Goal: Information Seeking & Learning: Learn about a topic

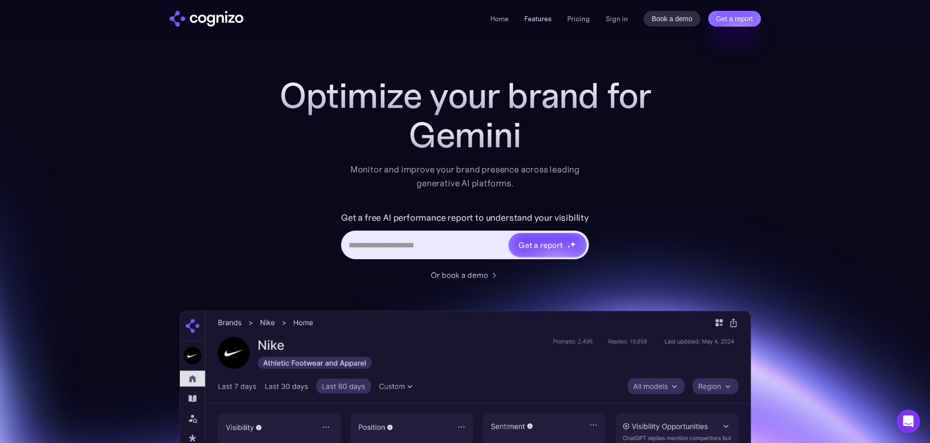
click at [536, 19] on link "Features" at bounding box center [538, 18] width 27 height 9
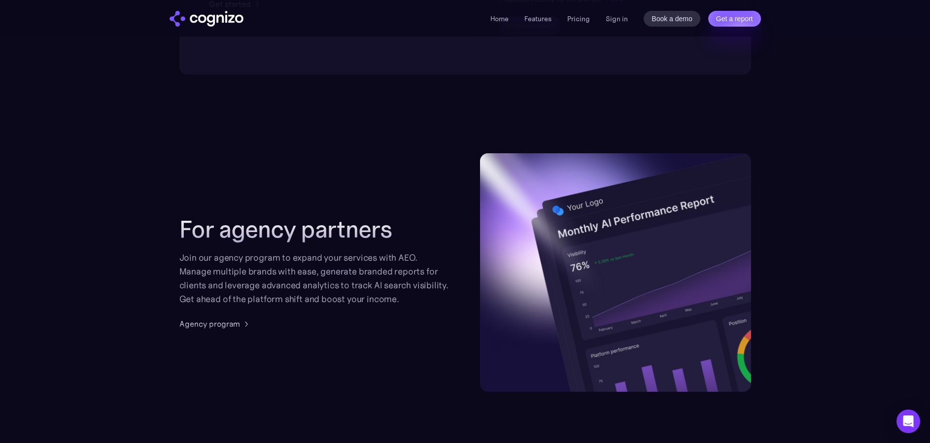
scroll to position [2030, 0]
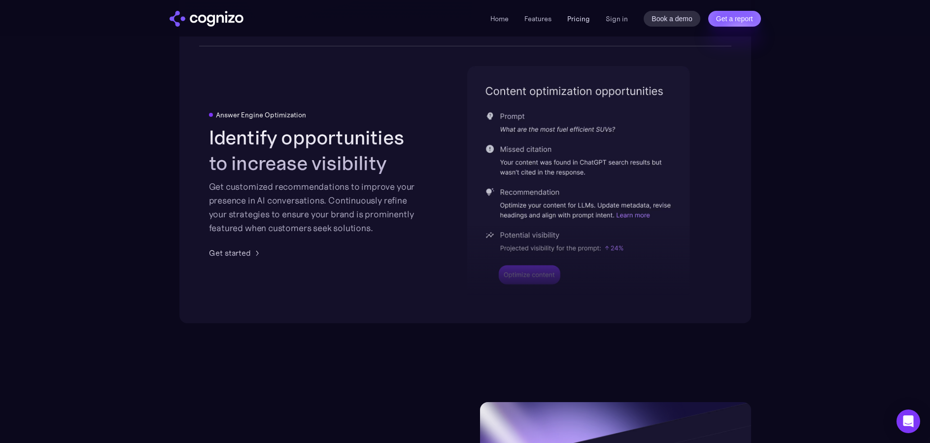
click at [581, 21] on link "Pricing" at bounding box center [579, 18] width 23 height 9
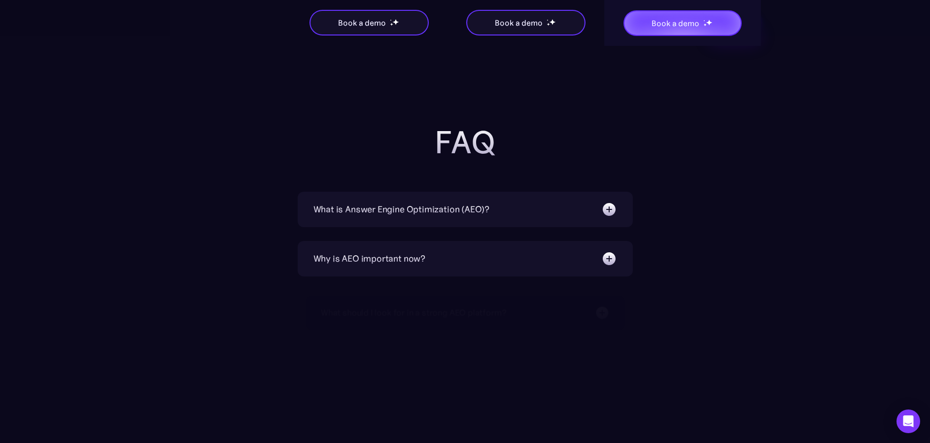
scroll to position [2120, 0]
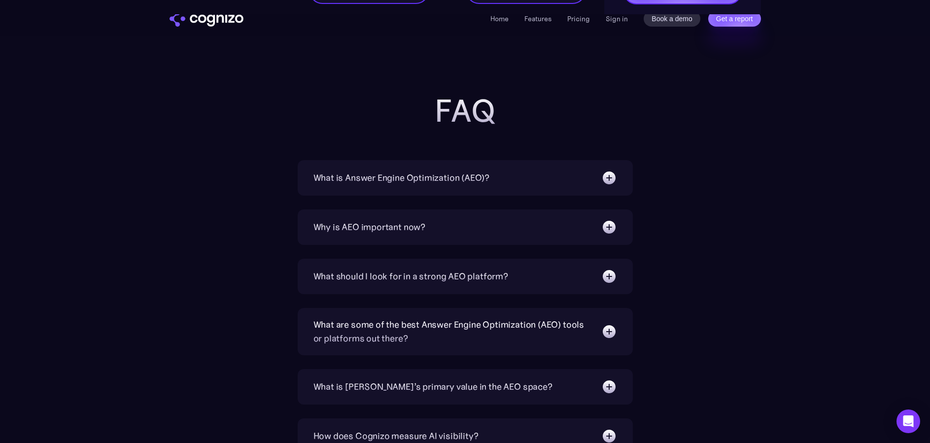
click at [610, 177] on img at bounding box center [610, 178] width 16 height 16
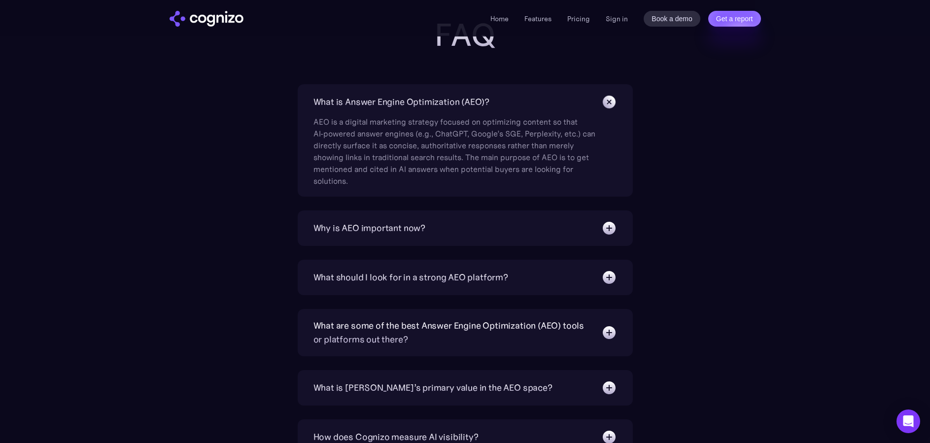
scroll to position [2219, 0]
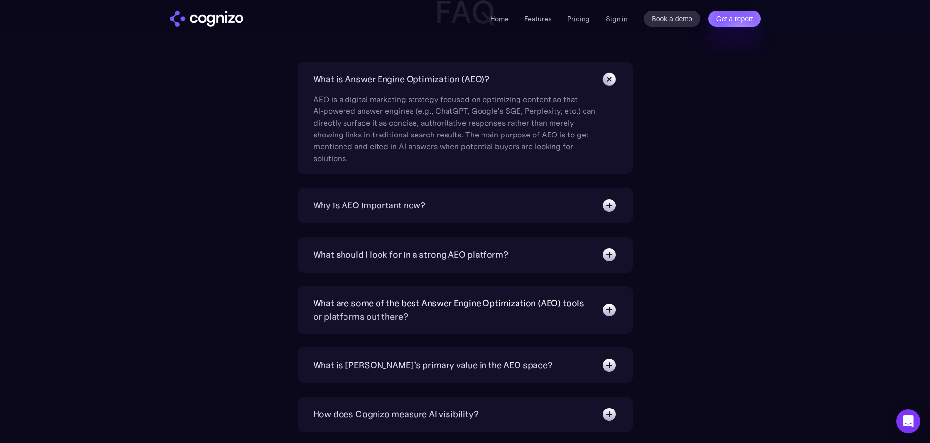
click at [609, 250] on img at bounding box center [610, 255] width 16 height 16
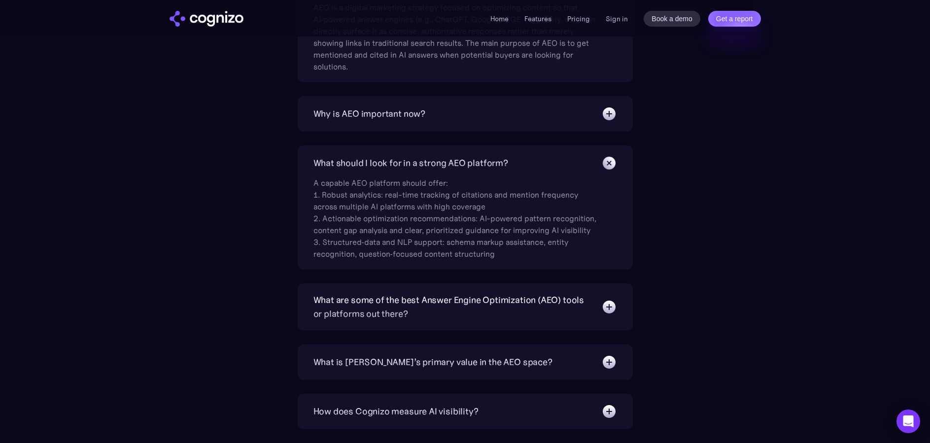
scroll to position [2367, 0]
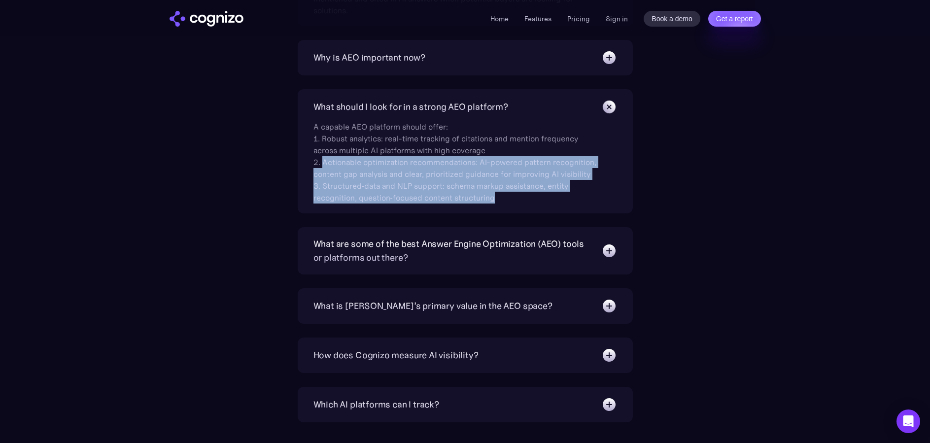
drag, startPoint x: 323, startPoint y: 167, endPoint x: 499, endPoint y: 196, distance: 178.4
click at [499, 196] on div "A capable AEO platform should offer: 1. Robust analytics: real-time tracking of…" at bounding box center [457, 159] width 286 height 89
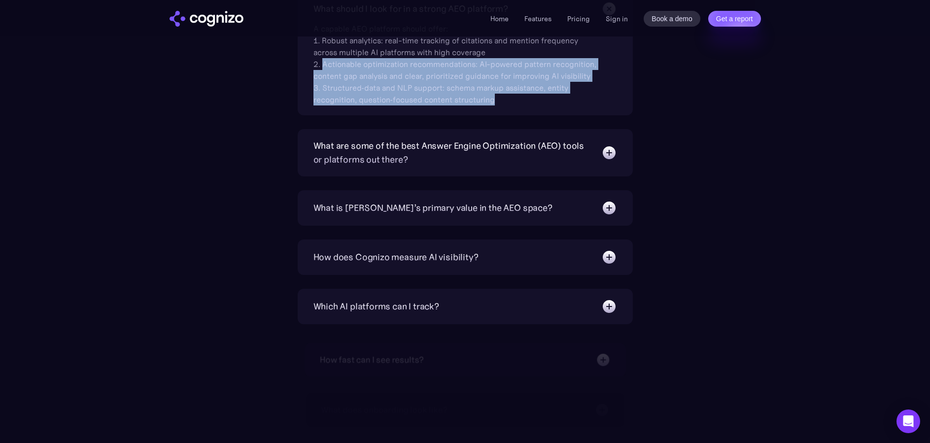
scroll to position [2465, 0]
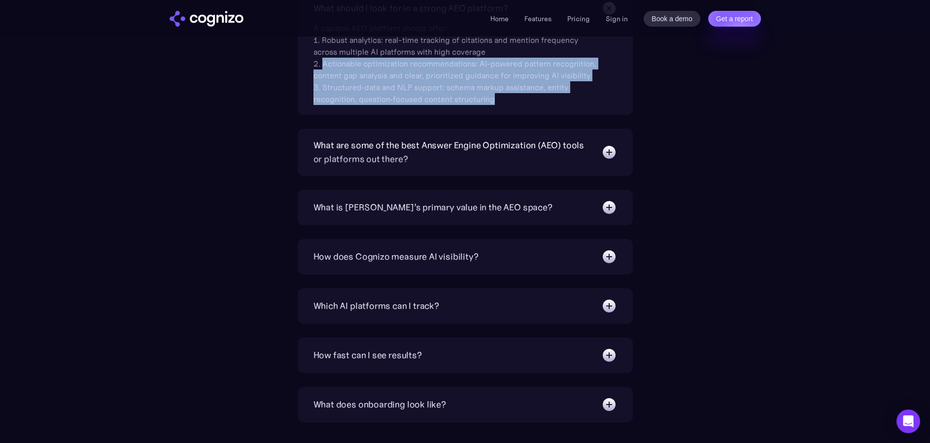
click at [611, 151] on img at bounding box center [610, 152] width 16 height 16
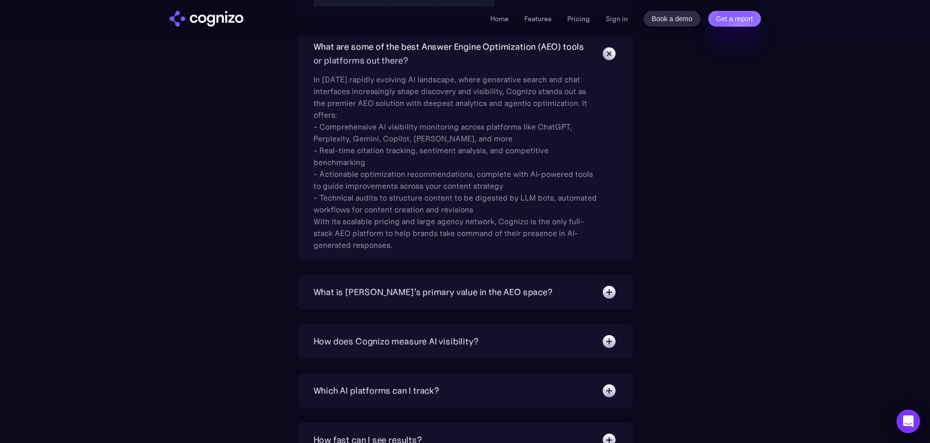
scroll to position [2613, 0]
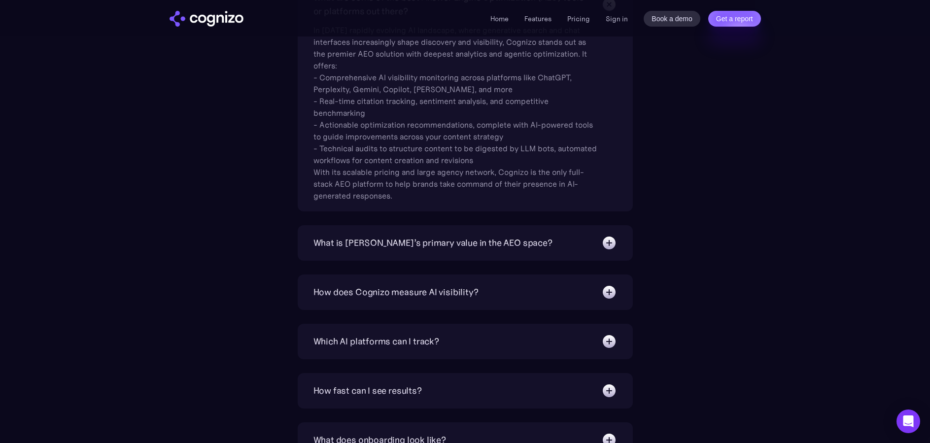
click at [607, 242] on img at bounding box center [610, 243] width 16 height 16
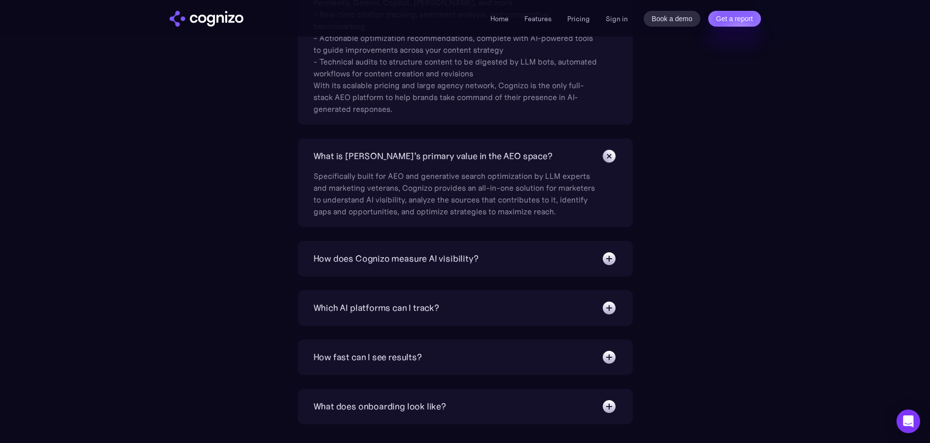
scroll to position [2712, 0]
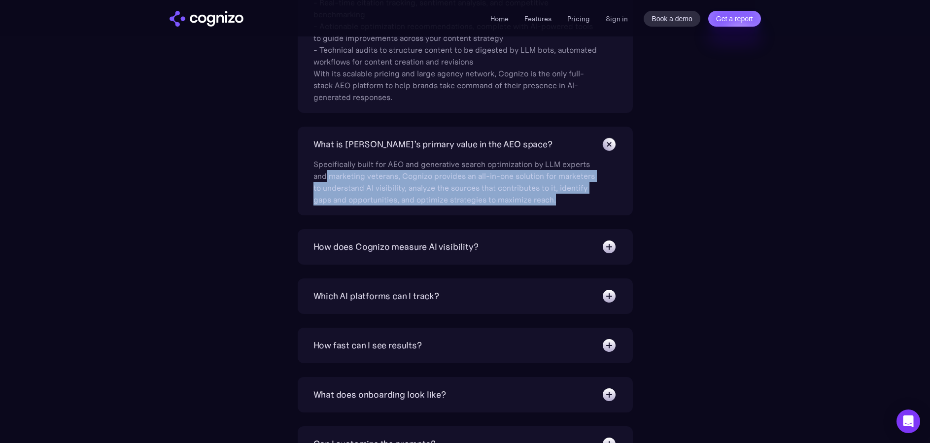
drag, startPoint x: 324, startPoint y: 171, endPoint x: 562, endPoint y: 202, distance: 239.1
click at [562, 202] on div "Specifically built for AEO and generative search optimization by LLM experts an…" at bounding box center [457, 178] width 286 height 53
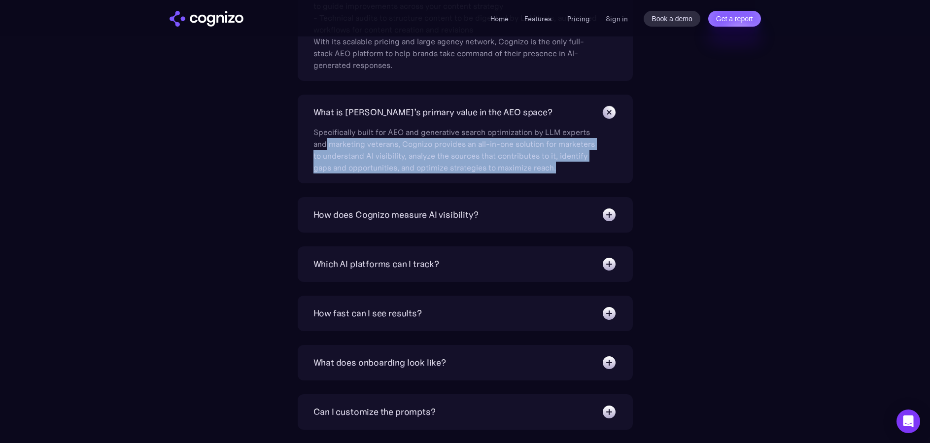
scroll to position [2761, 0]
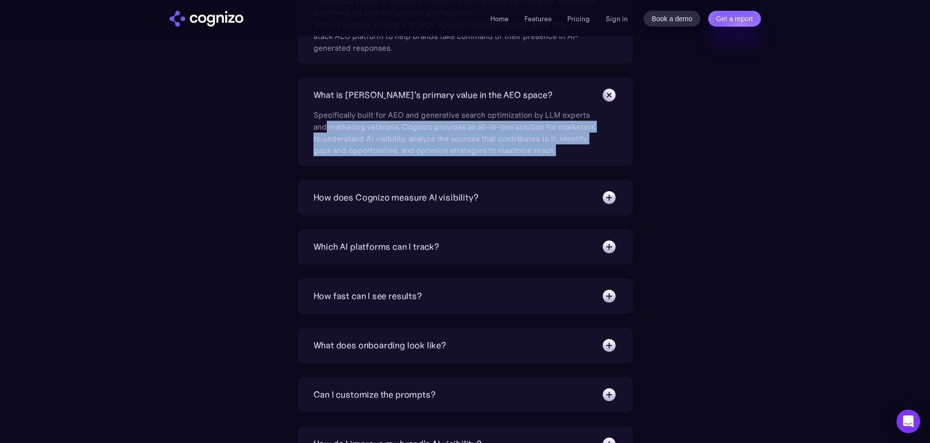
click at [610, 199] on img at bounding box center [610, 198] width 16 height 16
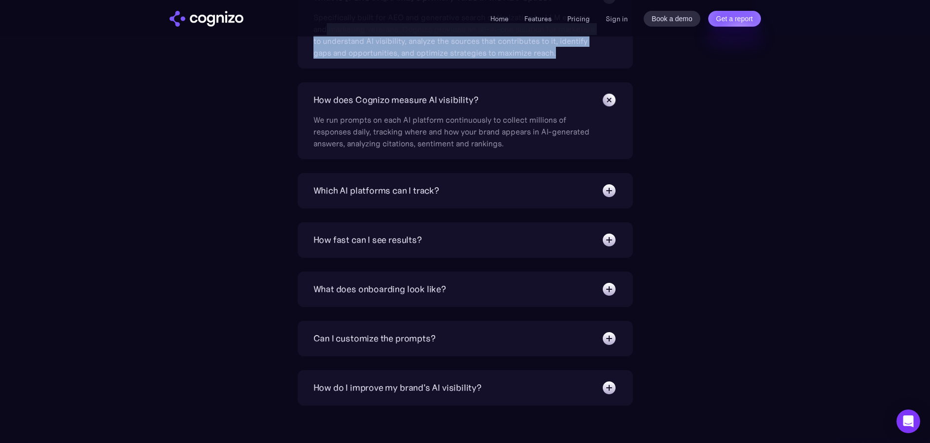
scroll to position [2860, 0]
click at [605, 188] on img at bounding box center [610, 190] width 16 height 16
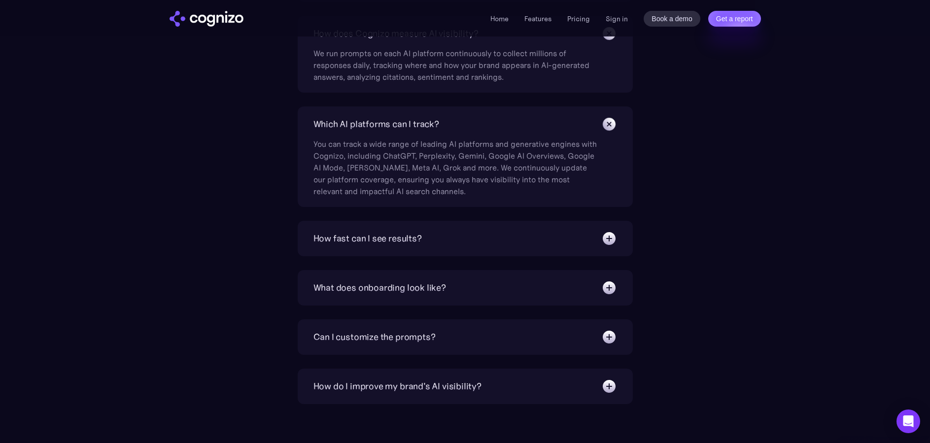
scroll to position [2959, 0]
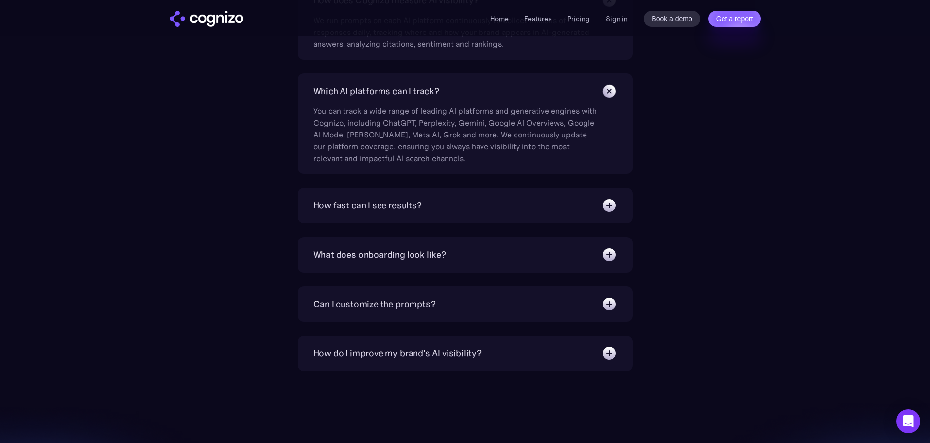
click at [610, 302] on img at bounding box center [610, 304] width 16 height 16
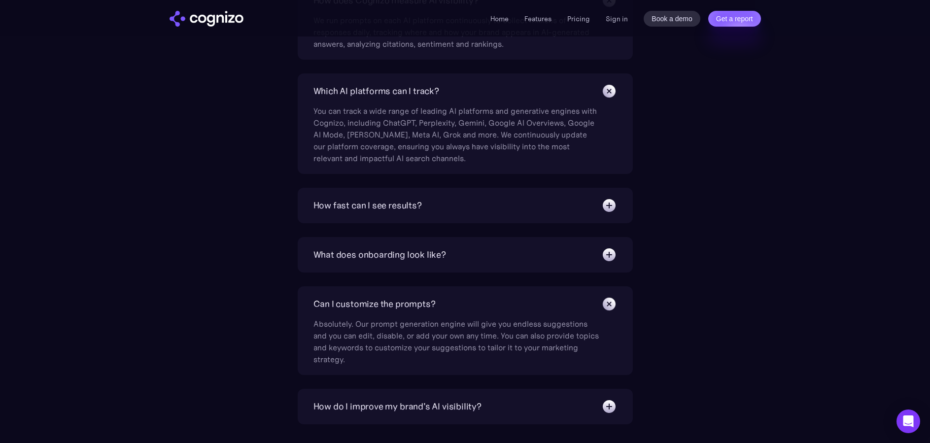
scroll to position [3057, 0]
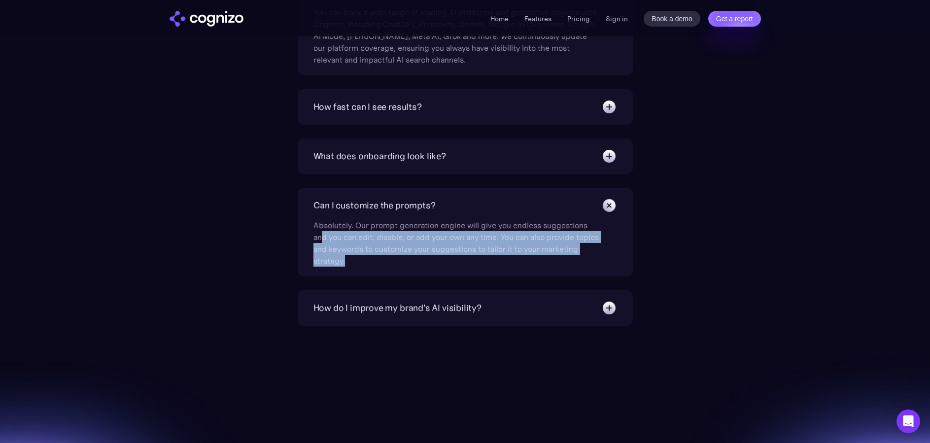
drag, startPoint x: 321, startPoint y: 234, endPoint x: 413, endPoint y: 260, distance: 96.2
click at [413, 260] on div "Absolutely. Our prompt generation engine will give you endless suggestions and …" at bounding box center [457, 240] width 286 height 53
click at [610, 305] on img at bounding box center [610, 308] width 16 height 16
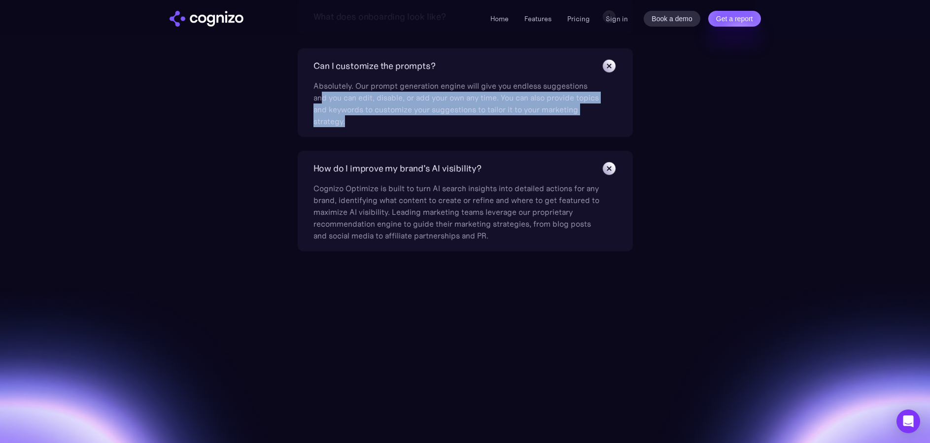
scroll to position [3205, 0]
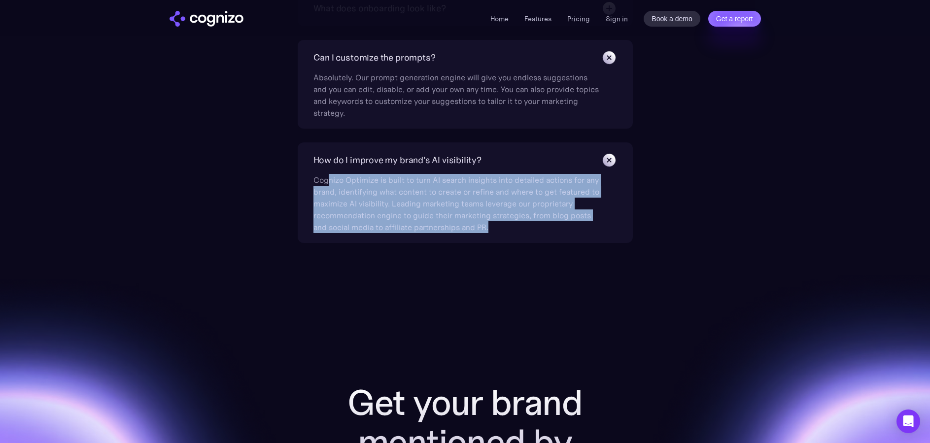
drag, startPoint x: 328, startPoint y: 182, endPoint x: 520, endPoint y: 227, distance: 196.9
click at [520, 227] on div "Cognizo Optimize is built to turn AI search insights into detailed actions for …" at bounding box center [457, 200] width 286 height 65
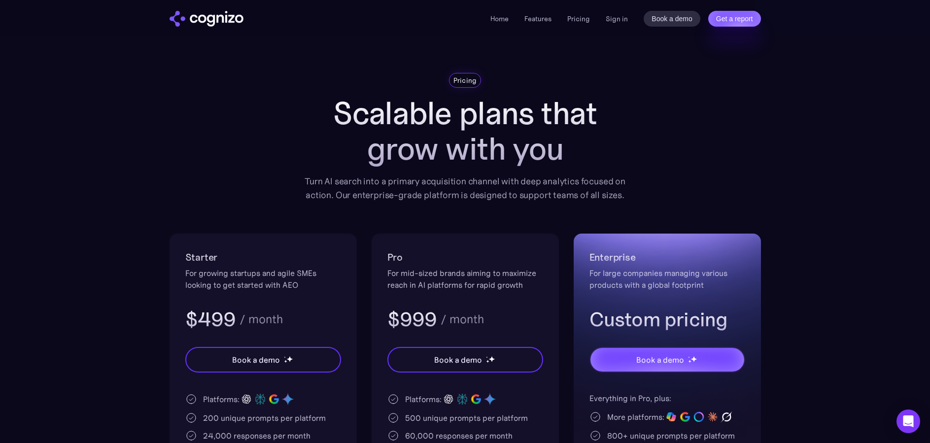
scroll to position [0, 0]
